Goal: Task Accomplishment & Management: Complete application form

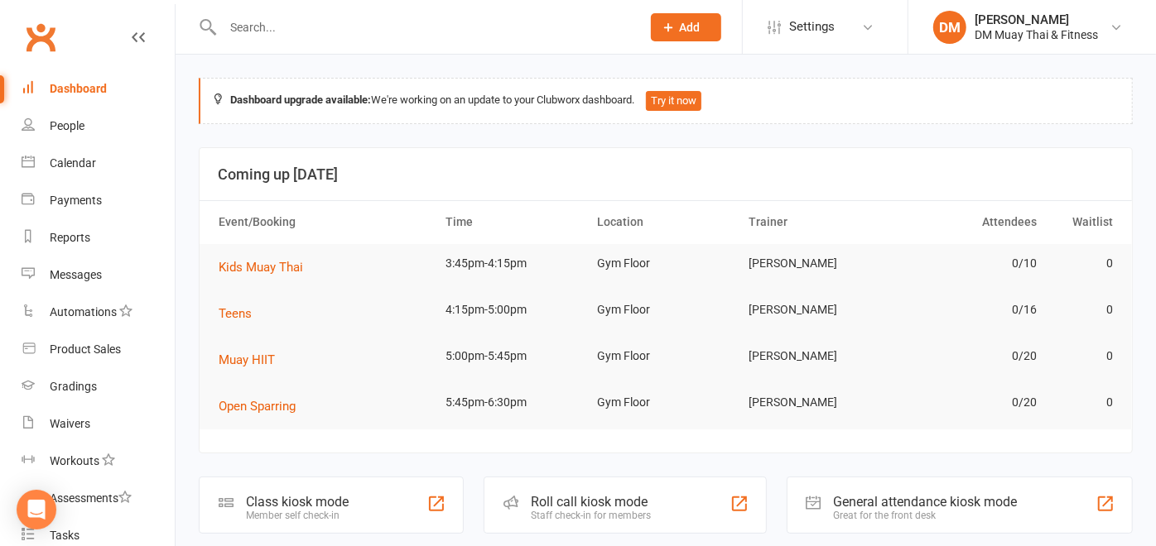
click at [690, 21] on span "Add" at bounding box center [690, 27] width 21 height 13
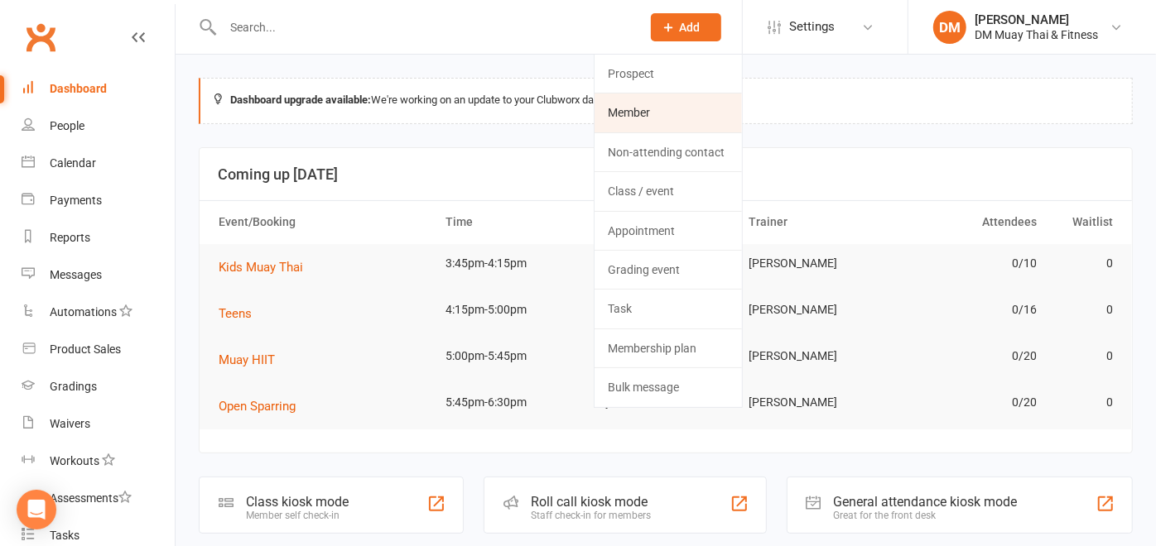
click at [666, 122] on link "Member" at bounding box center [667, 113] width 147 height 38
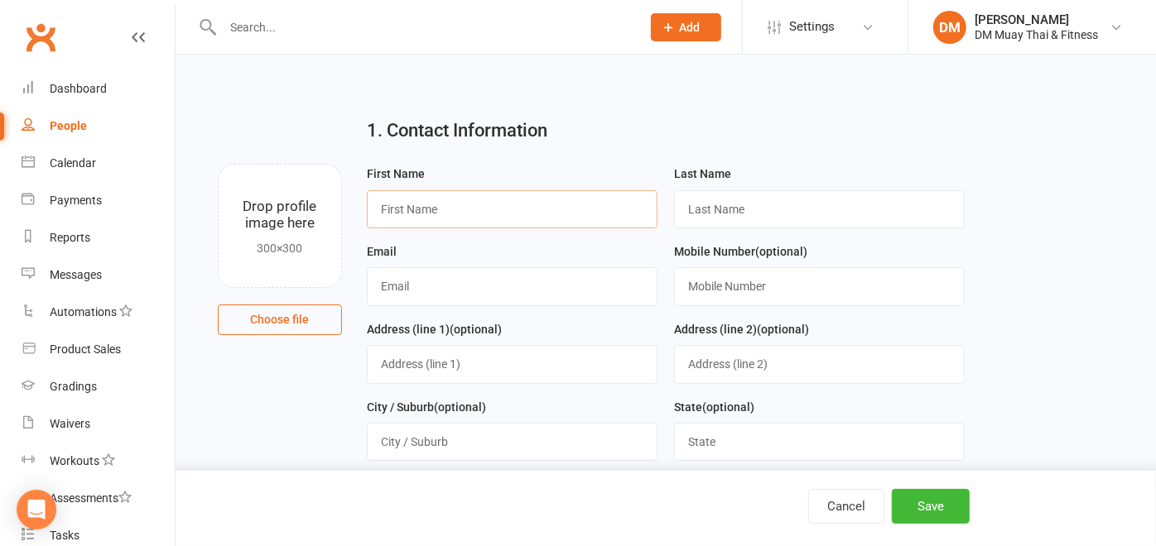
click at [497, 198] on input "text" at bounding box center [512, 209] width 291 height 38
type input "Kihana"
drag, startPoint x: 764, startPoint y: 212, endPoint x: 771, endPoint y: 155, distance: 57.5
click at [764, 212] on input "text" at bounding box center [819, 209] width 291 height 38
type input "[PERSON_NAME]"
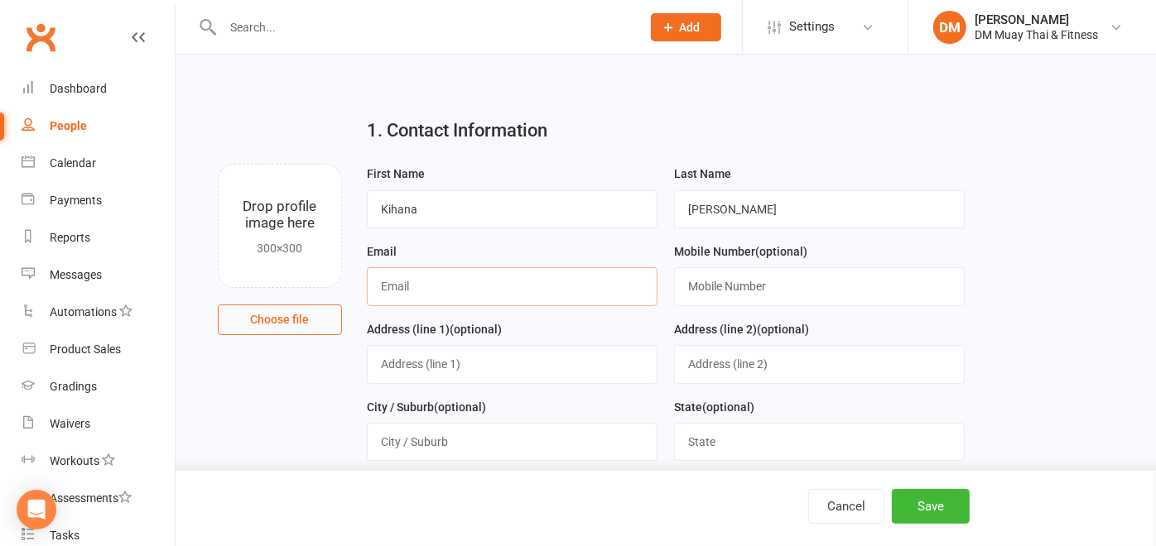
drag, startPoint x: 483, startPoint y: 286, endPoint x: 485, endPoint y: 276, distance: 9.3
click at [483, 286] on input "text" at bounding box center [512, 286] width 291 height 38
type input "[EMAIL_ADDRESS][DOMAIN_NAME]"
click at [954, 494] on button "Save" at bounding box center [930, 506] width 78 height 35
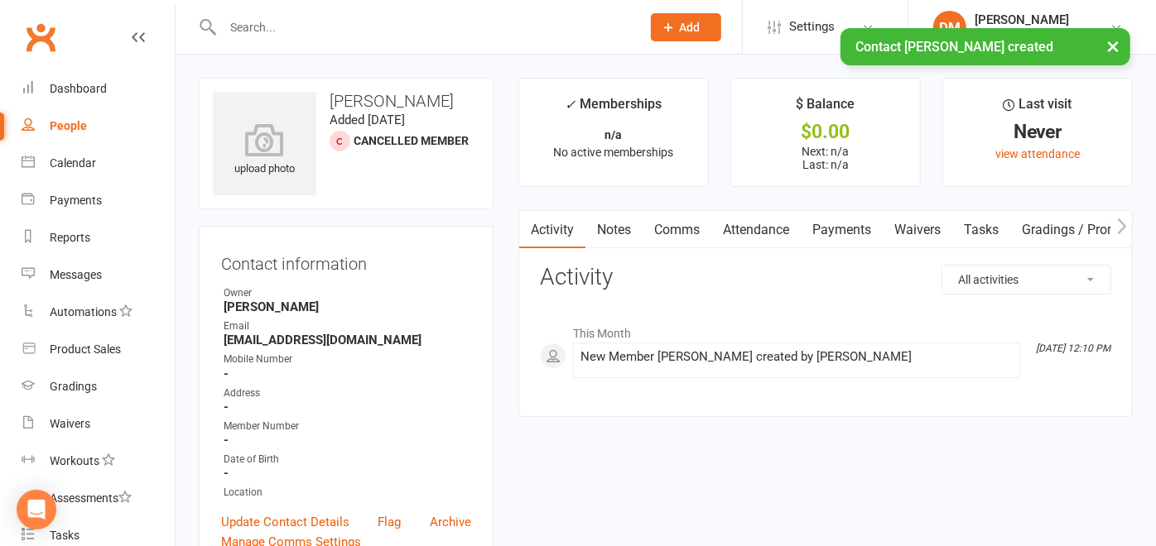
click at [923, 222] on link "Waivers" at bounding box center [917, 230] width 70 height 38
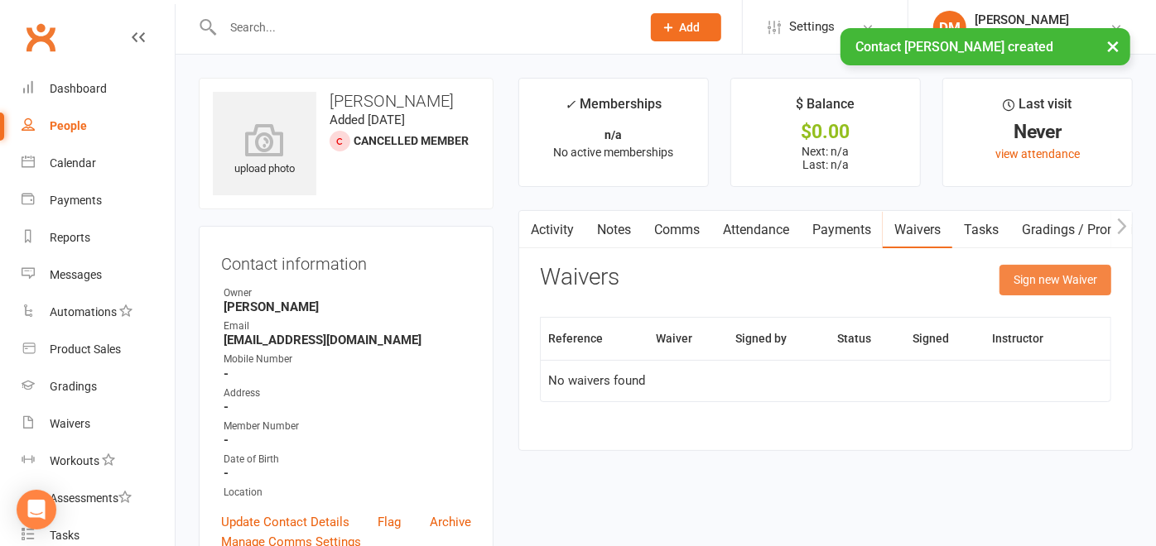
click at [1036, 276] on button "Sign new Waiver" at bounding box center [1055, 280] width 112 height 30
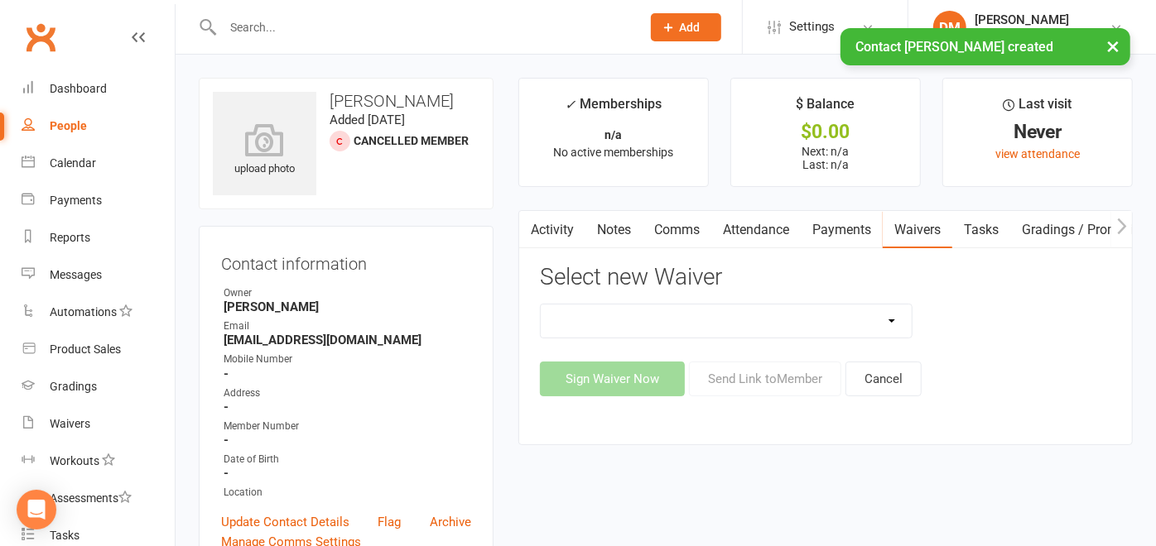
click at [873, 315] on select "10 Class Pass 2 class weekly fortnightly payments no contract 2 class weekly no…" at bounding box center [726, 321] width 371 height 33
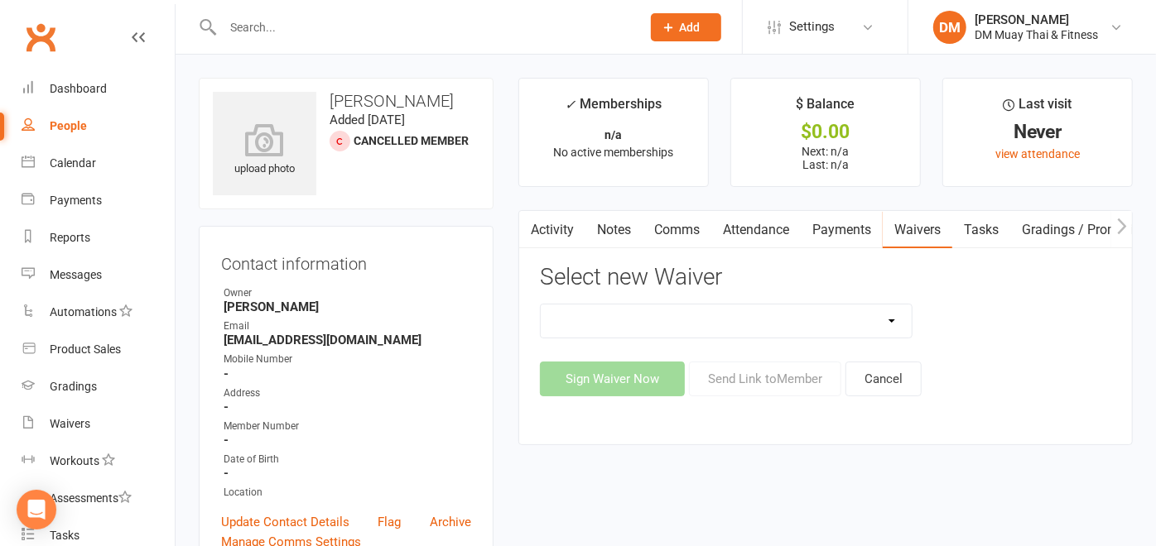
select select "12213"
click at [541, 305] on select "10 Class Pass 2 class weekly fortnightly payments no contract 2 class weekly no…" at bounding box center [726, 321] width 371 height 33
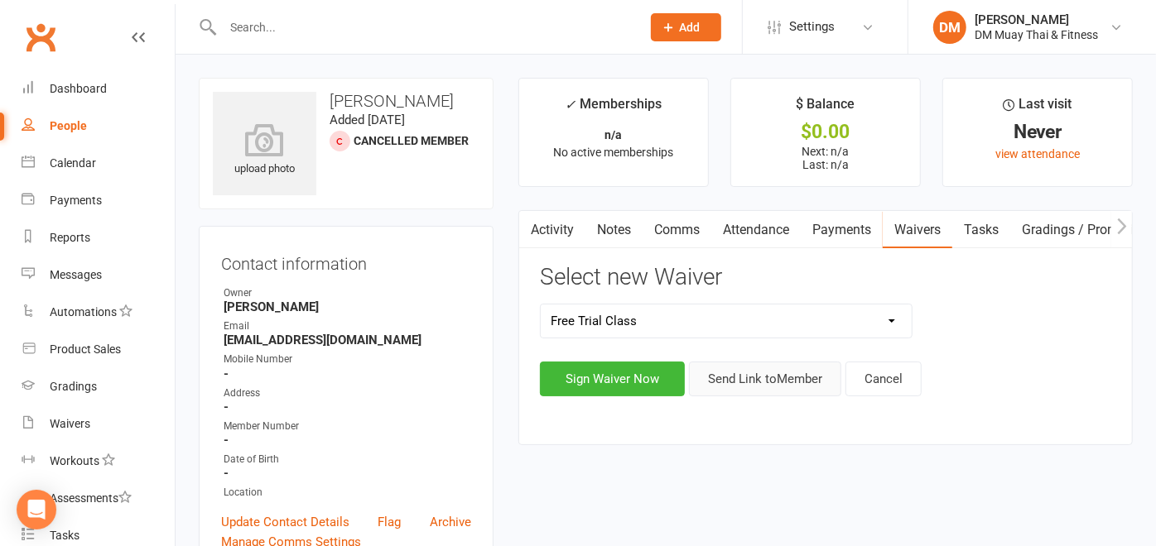
click at [760, 368] on button "Send Link to Member" at bounding box center [765, 379] width 152 height 35
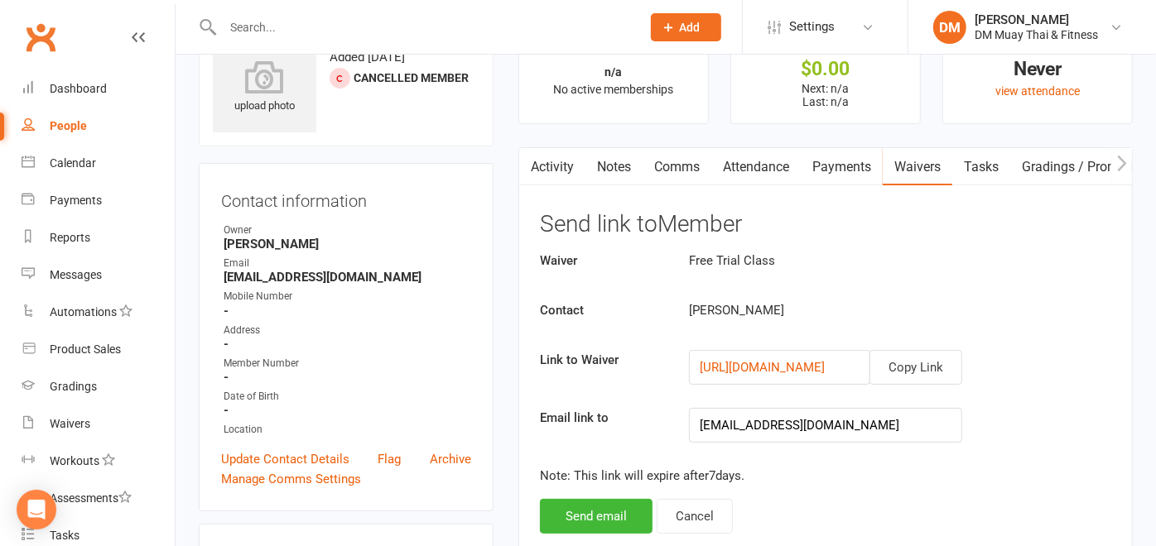
scroll to position [92, 0]
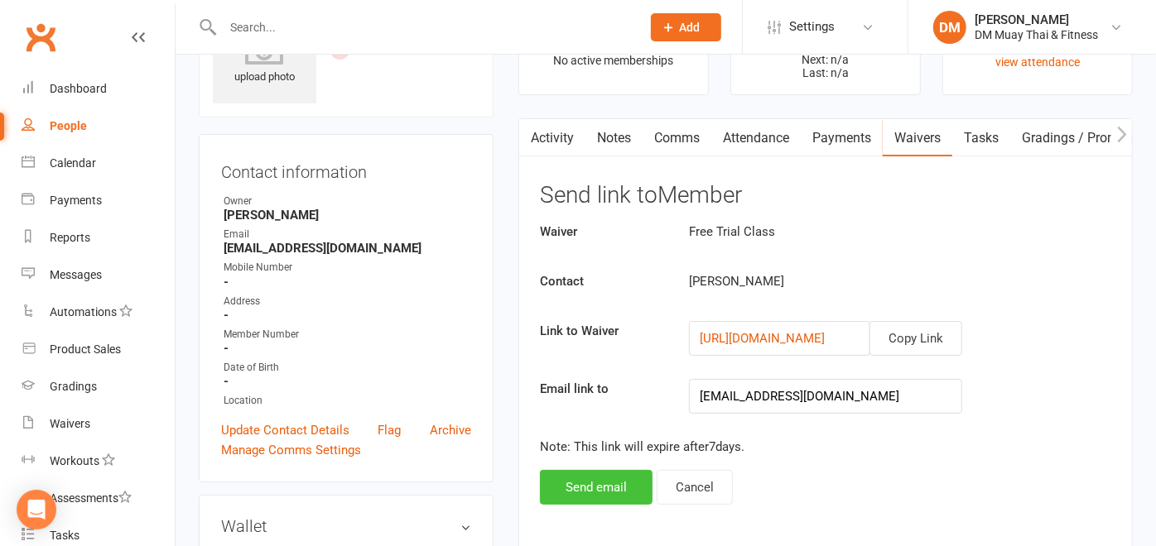
click at [625, 486] on button "Send email" at bounding box center [596, 487] width 113 height 35
